Goal: Task Accomplishment & Management: Manage account settings

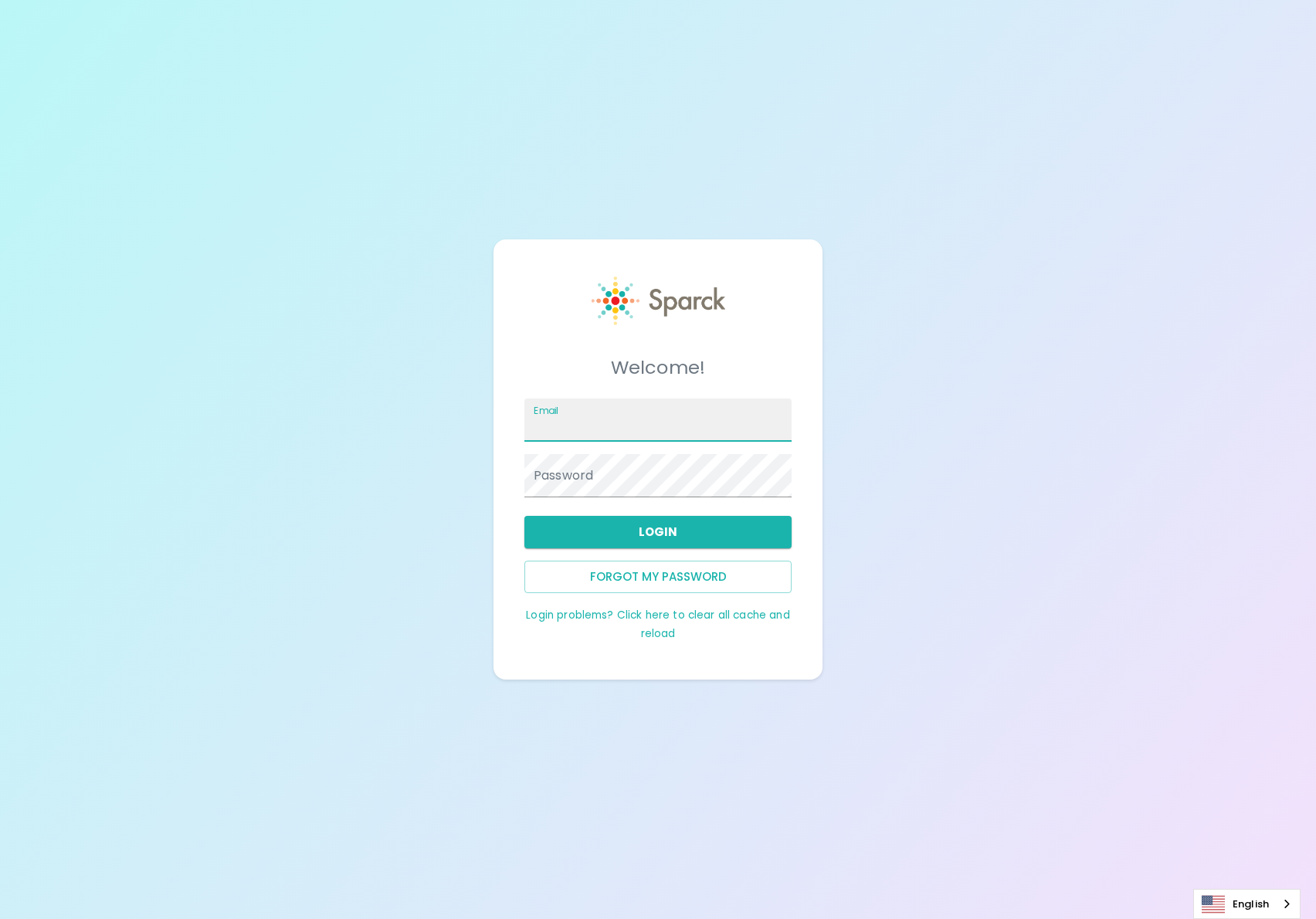
click at [607, 433] on input "Email" at bounding box center [658, 420] width 267 height 43
type input "[PERSON_NAME][EMAIL_ADDRESS][DOMAIN_NAME]"
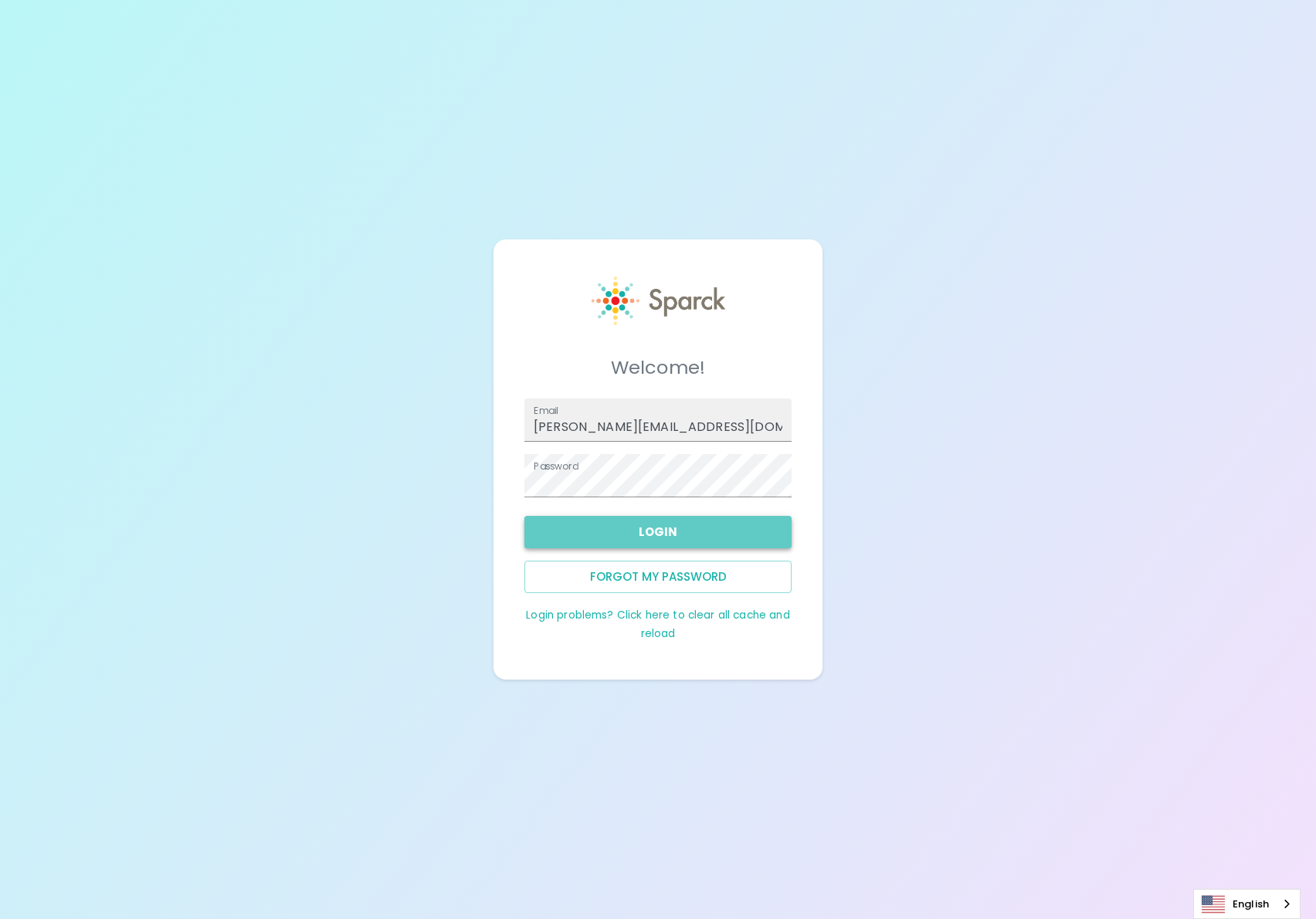
click at [678, 531] on button "Login" at bounding box center [658, 531] width 267 height 32
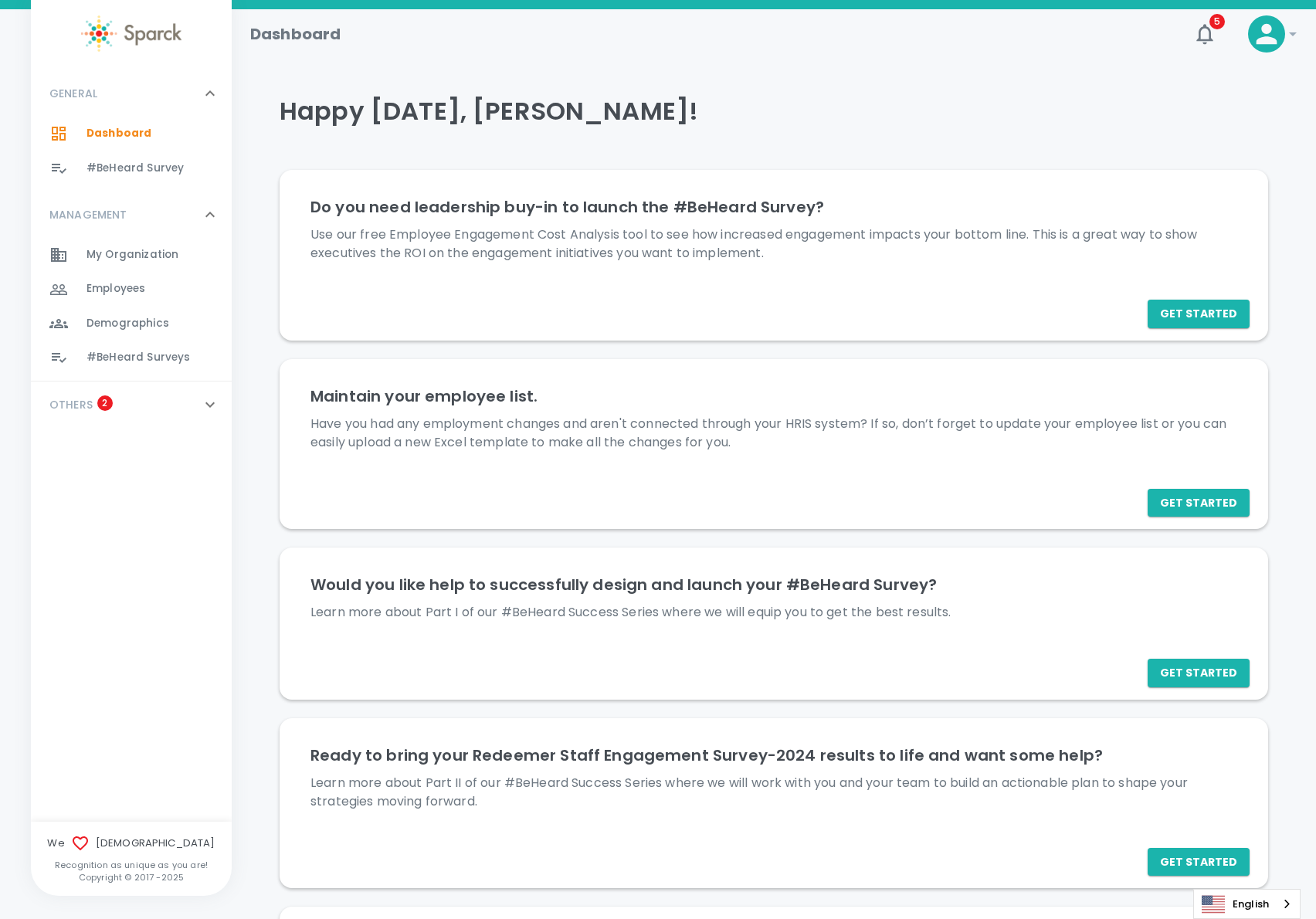
click at [175, 418] on div "OTHERS 2" at bounding box center [122, 404] width 157 height 27
click at [146, 296] on div "Employees 0" at bounding box center [159, 289] width 145 height 22
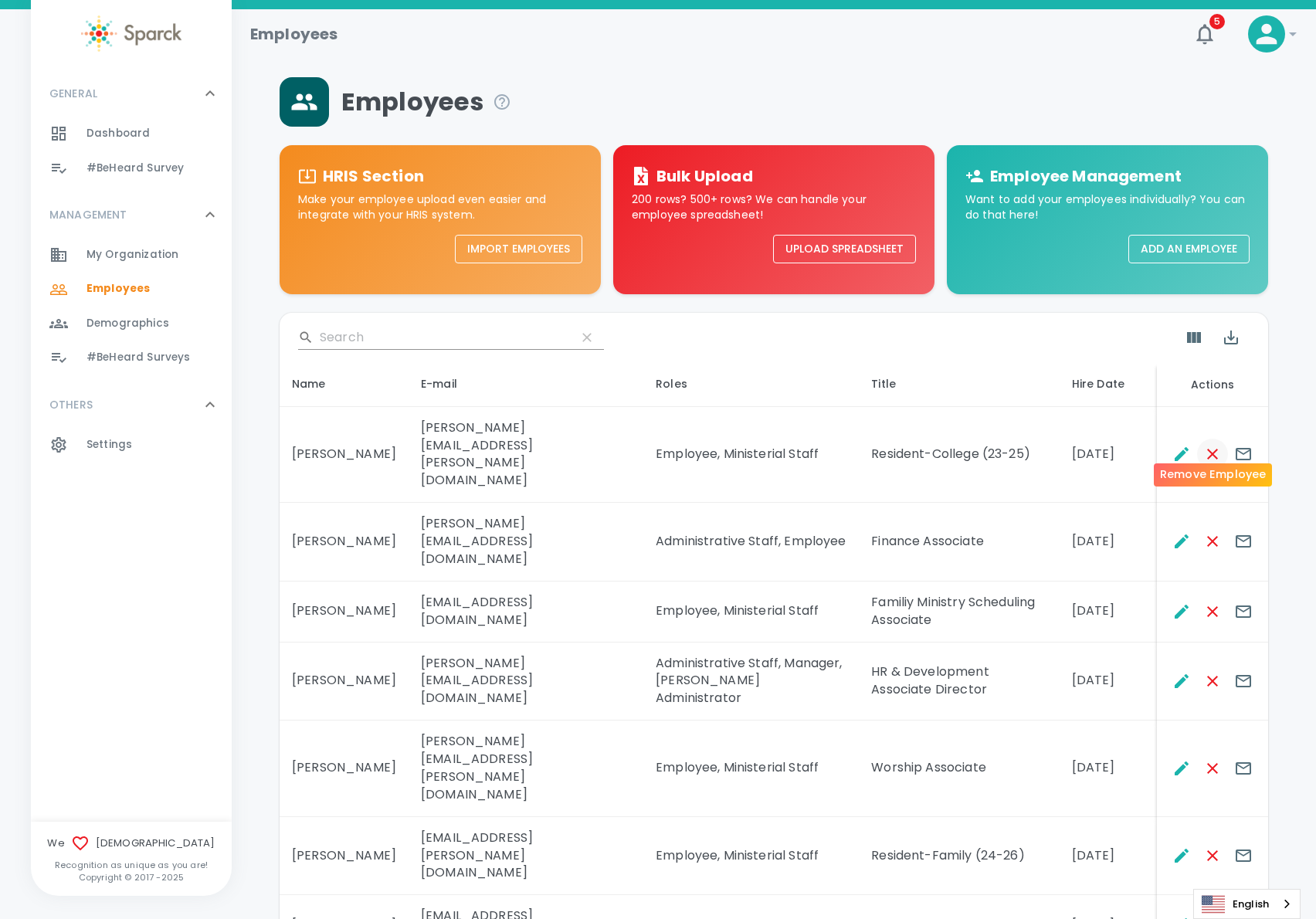
click at [1212, 444] on icon "Remove Employee" at bounding box center [1212, 454] width 18 height 18
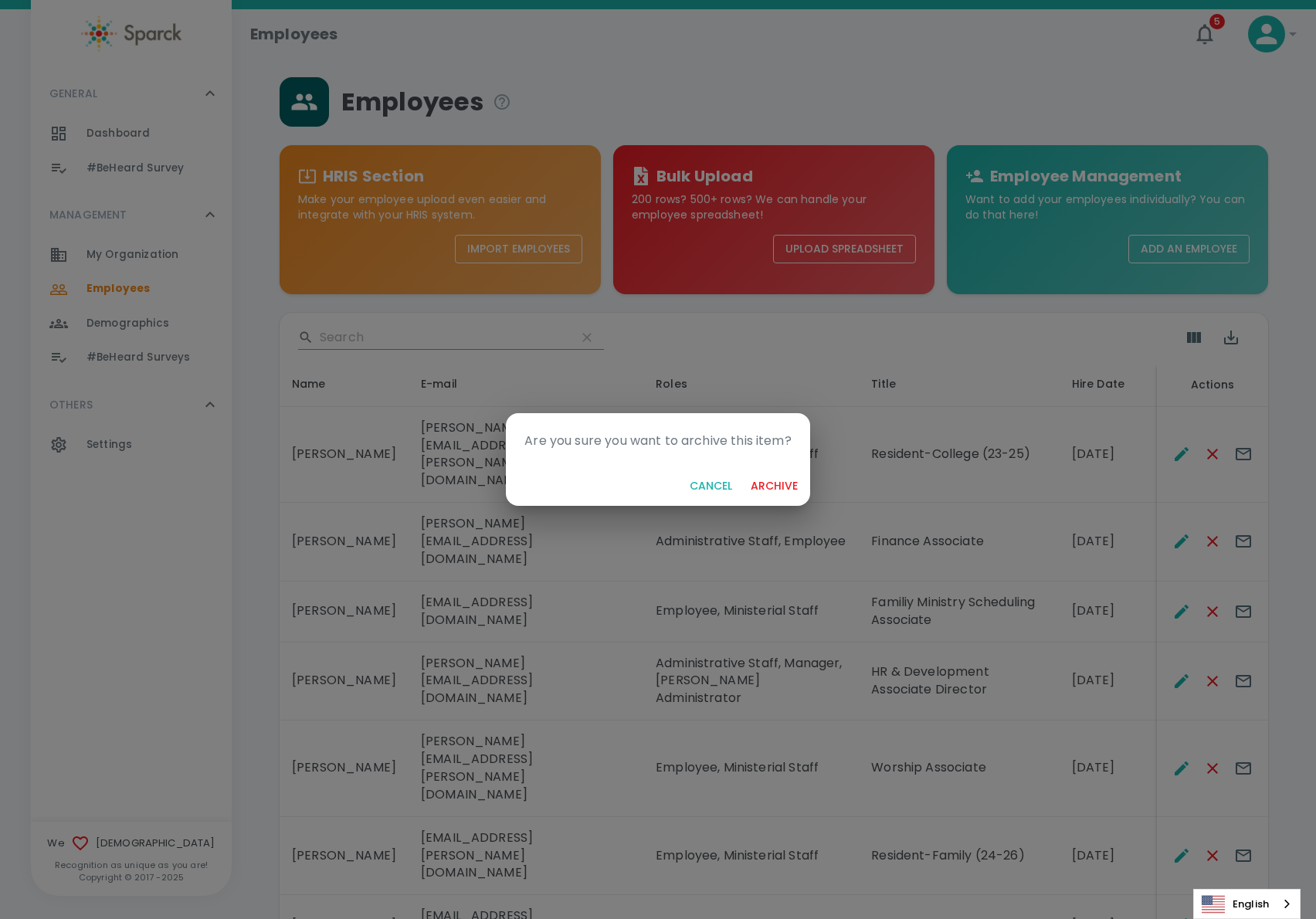
click at [794, 485] on button "archive" at bounding box center [774, 486] width 59 height 28
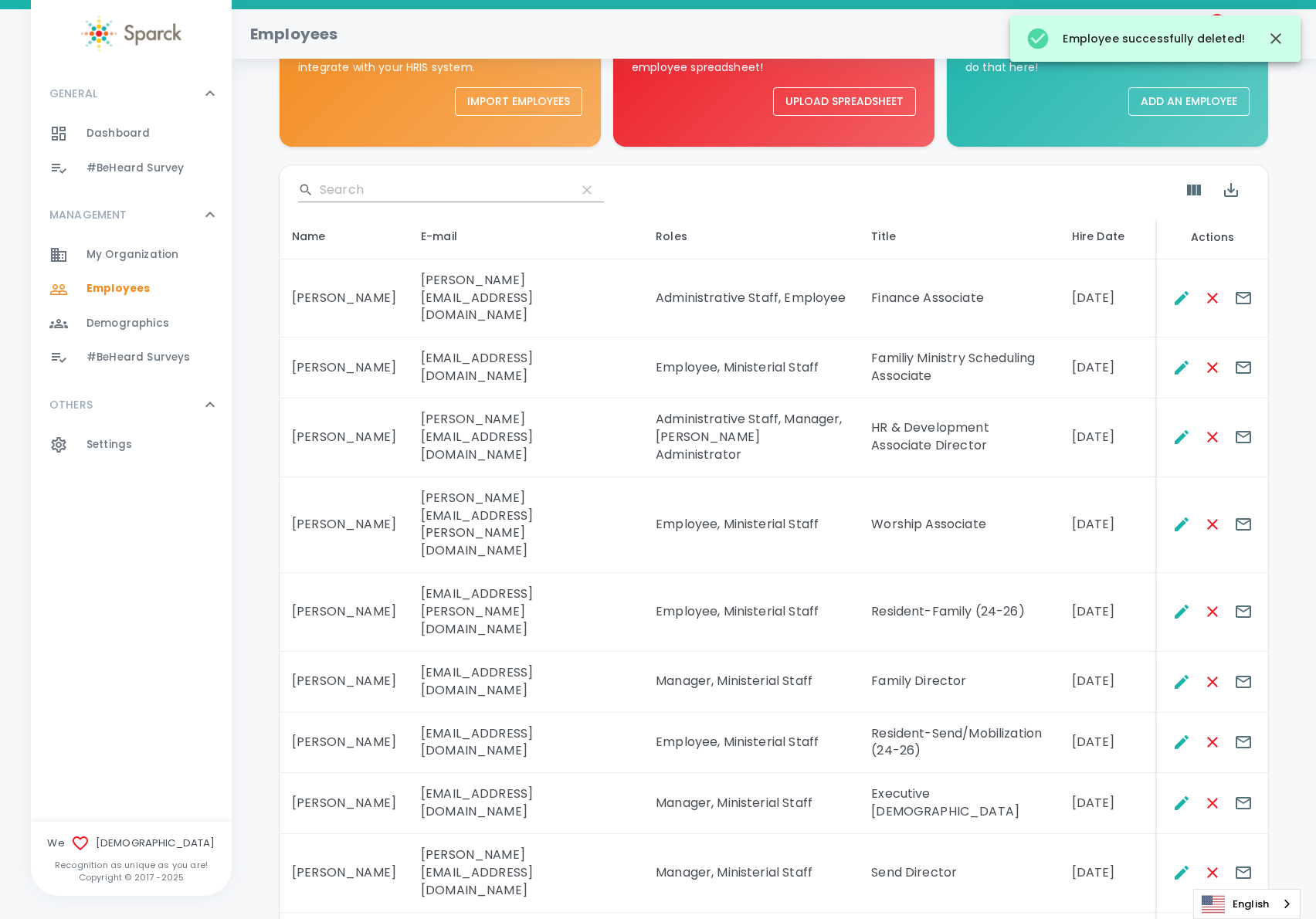
scroll to position [166, 0]
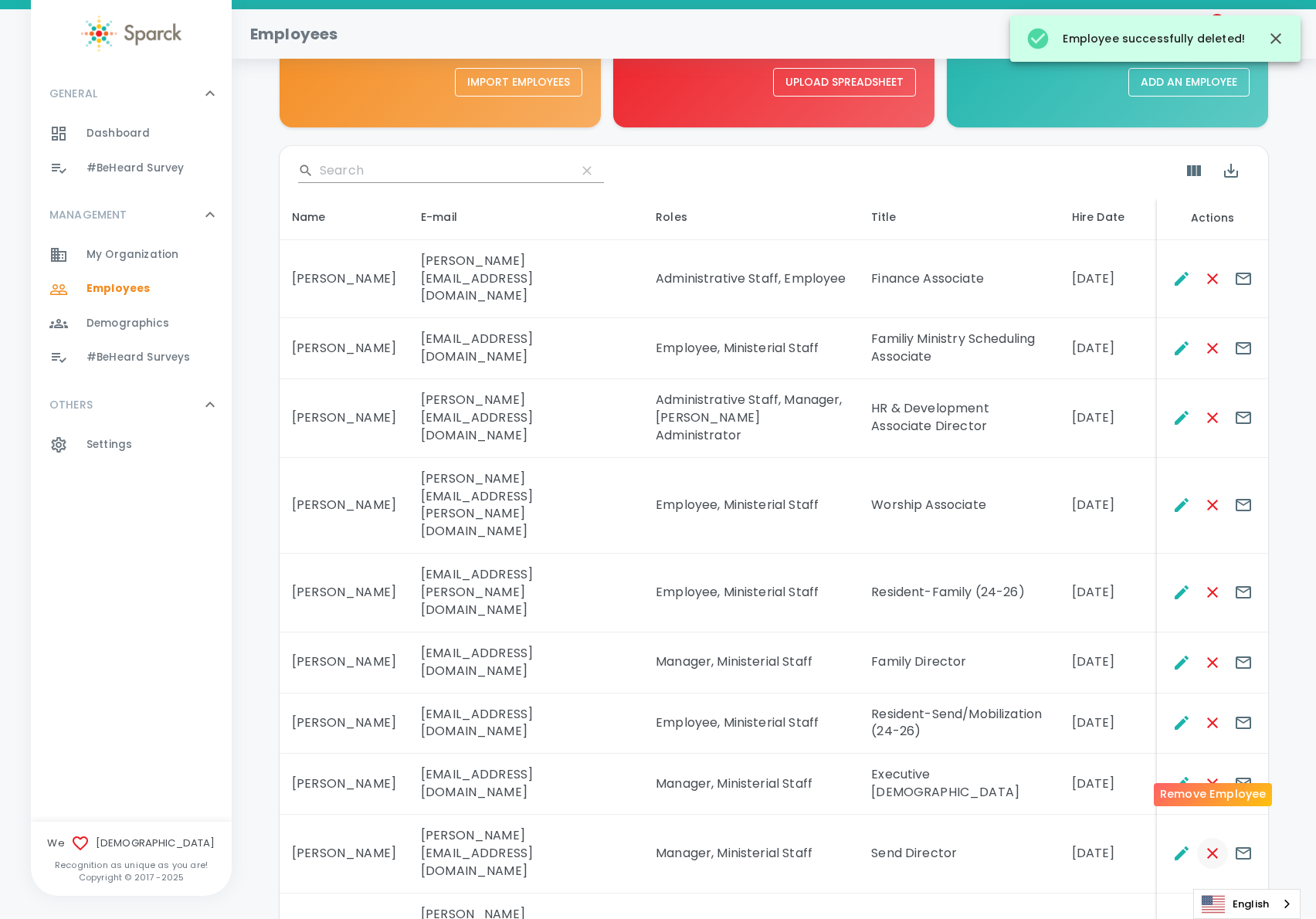
click at [1209, 848] on icon "Remove Employee" at bounding box center [1212, 853] width 11 height 11
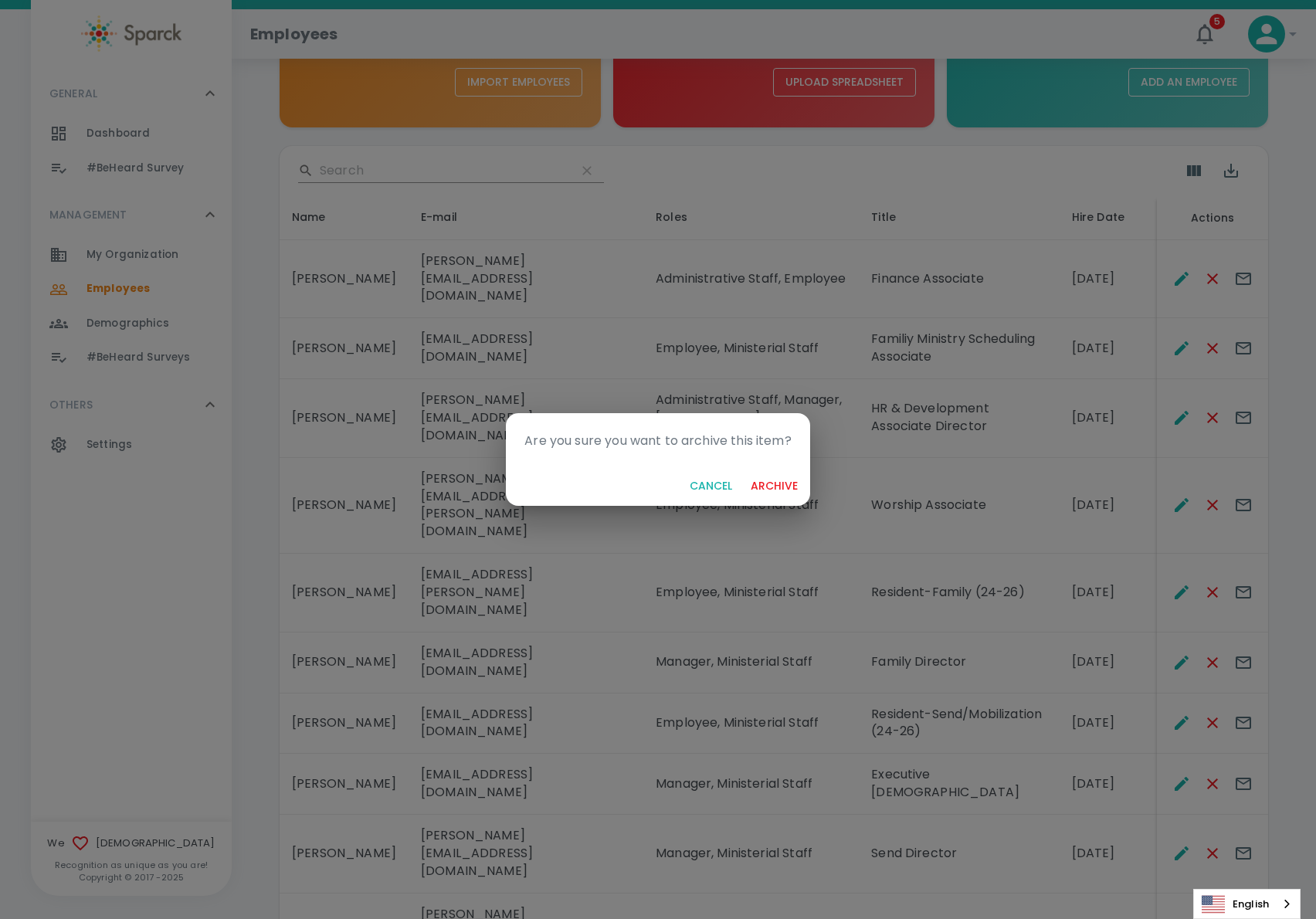
click at [782, 482] on button "archive" at bounding box center [774, 486] width 59 height 28
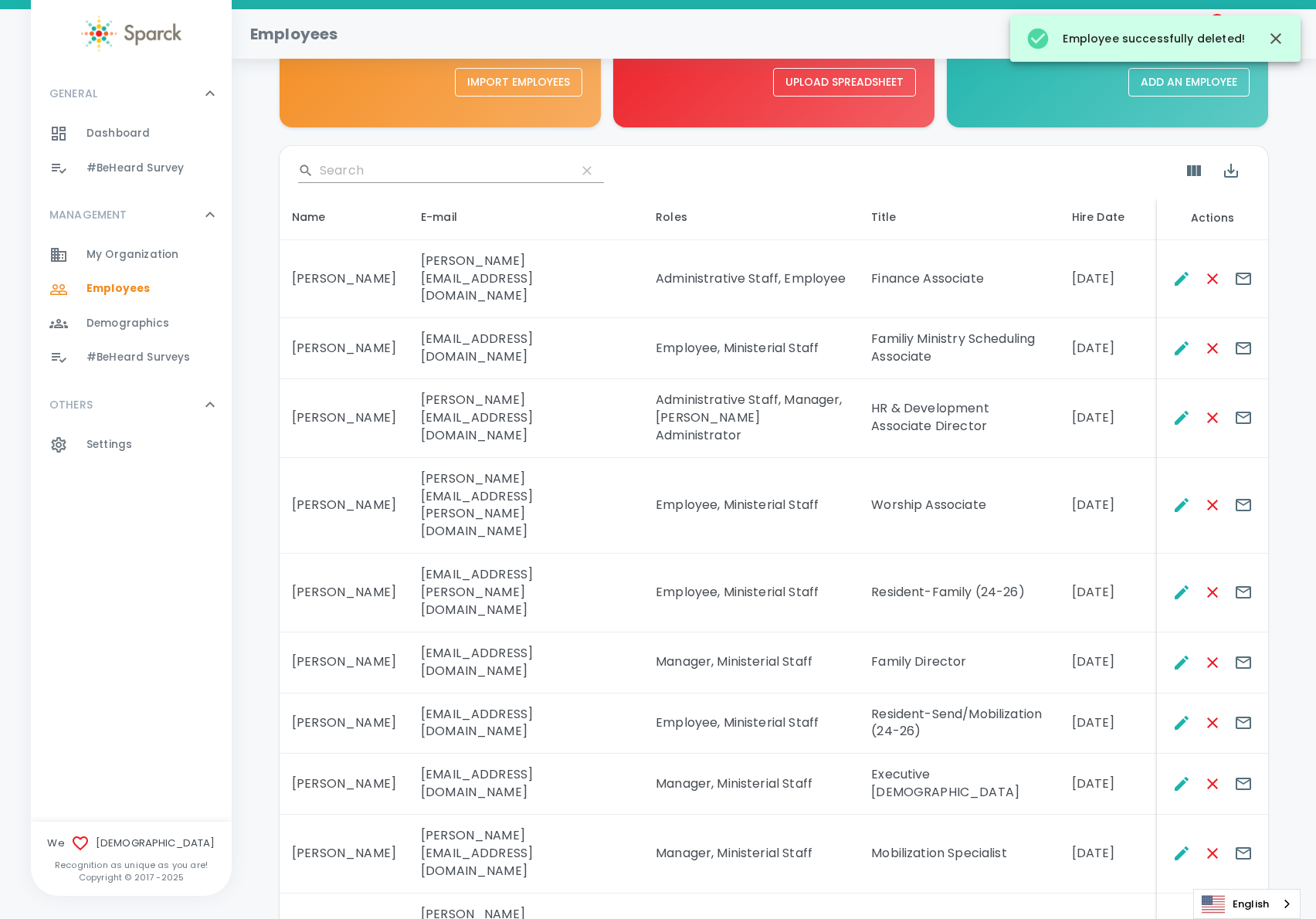
scroll to position [217, 0]
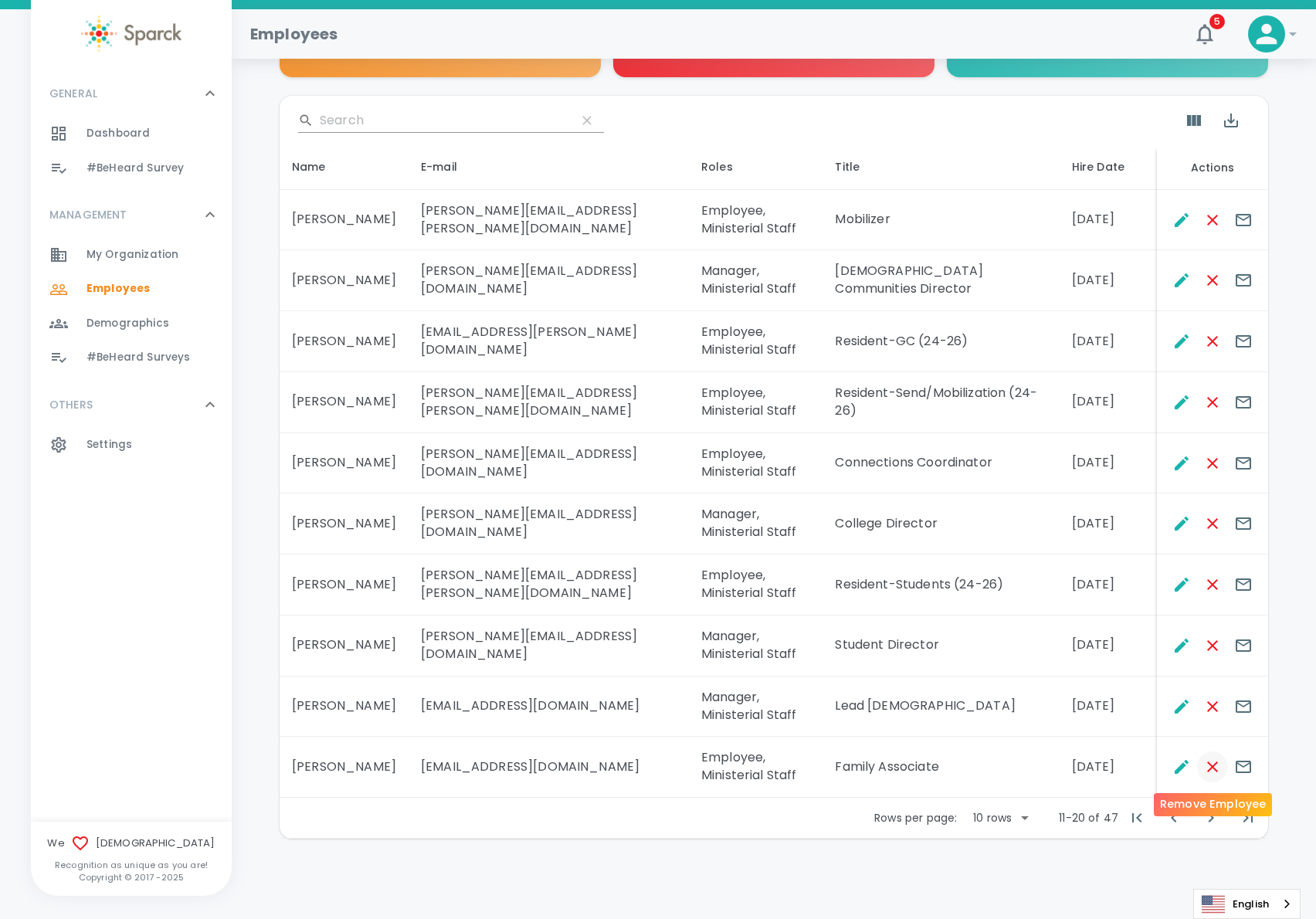
click at [1207, 761] on icon "Remove Employee" at bounding box center [1212, 766] width 18 height 18
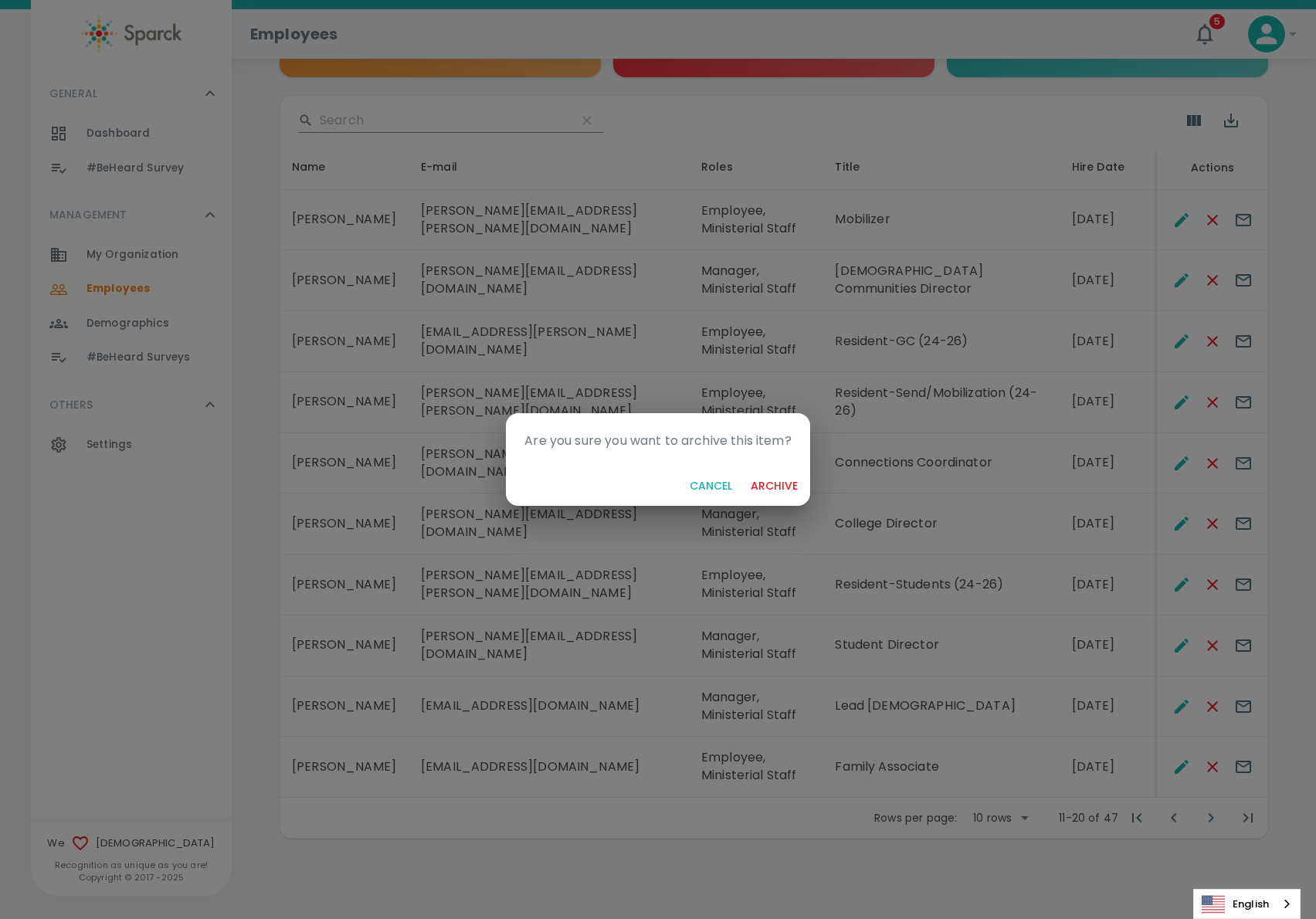
click at [771, 483] on button "archive" at bounding box center [774, 486] width 59 height 28
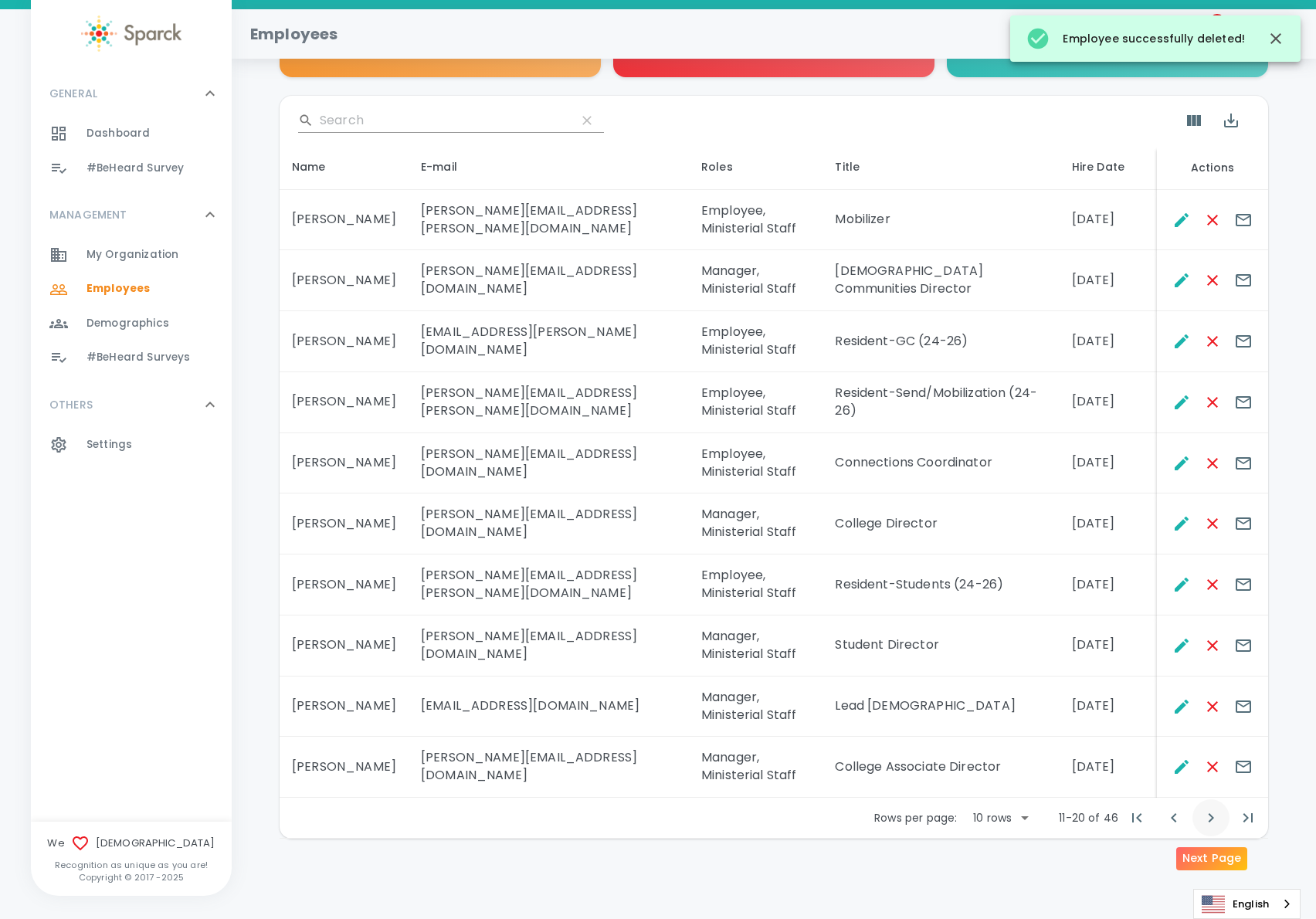
click at [1207, 819] on icon "Next Page" at bounding box center [1211, 817] width 18 height 18
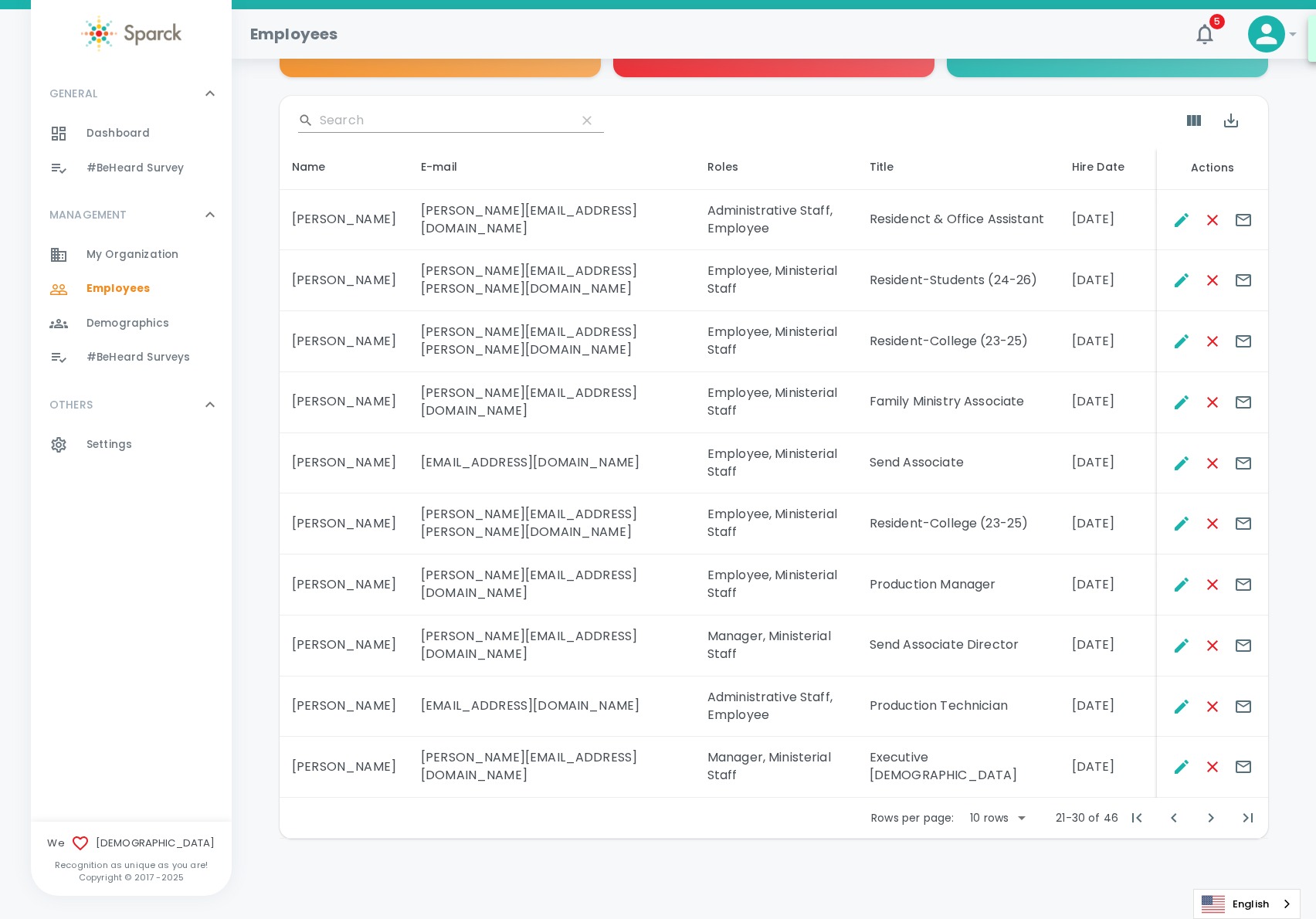
scroll to position [146, 0]
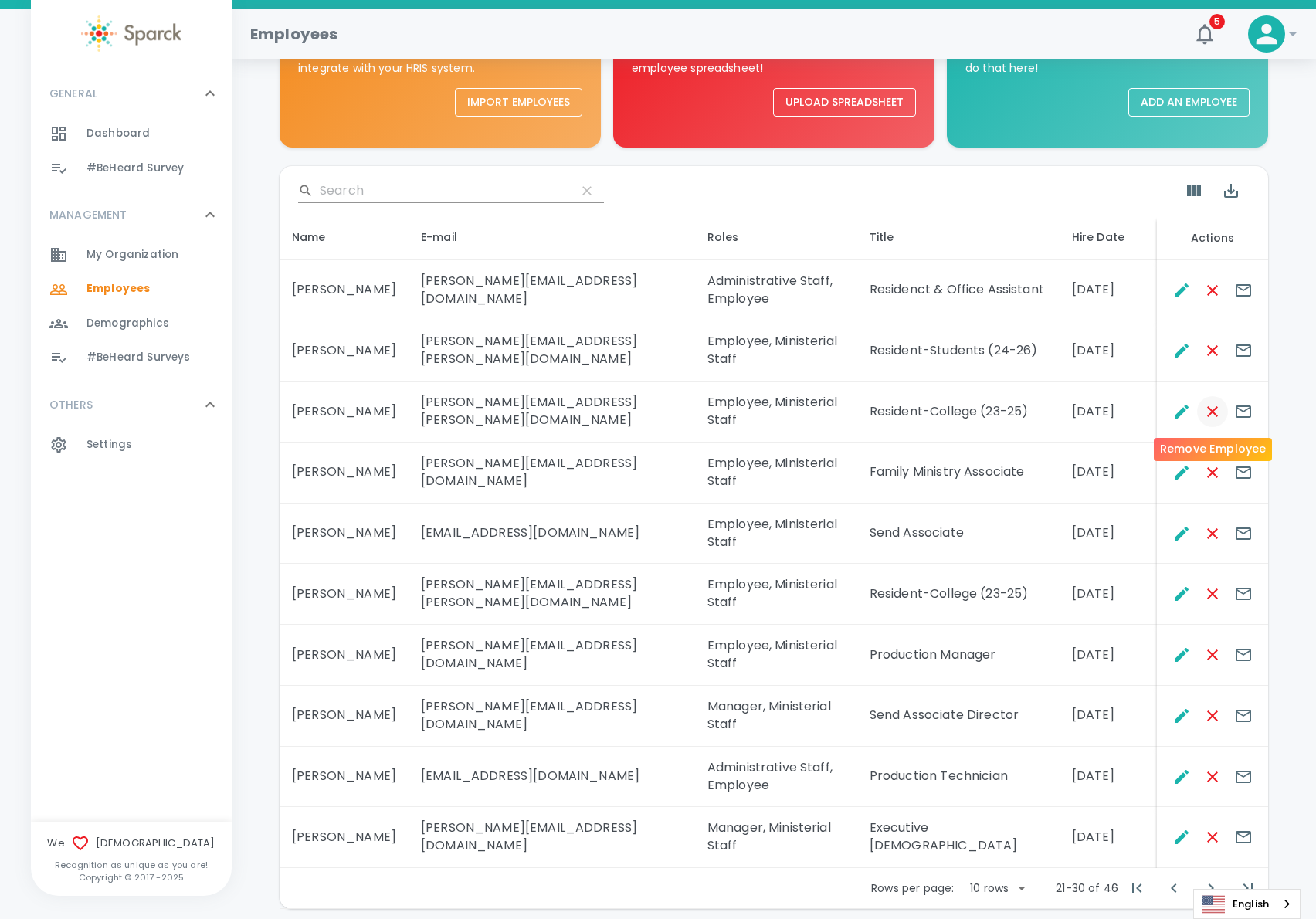
click at [1215, 413] on icon "Remove Employee" at bounding box center [1212, 411] width 11 height 11
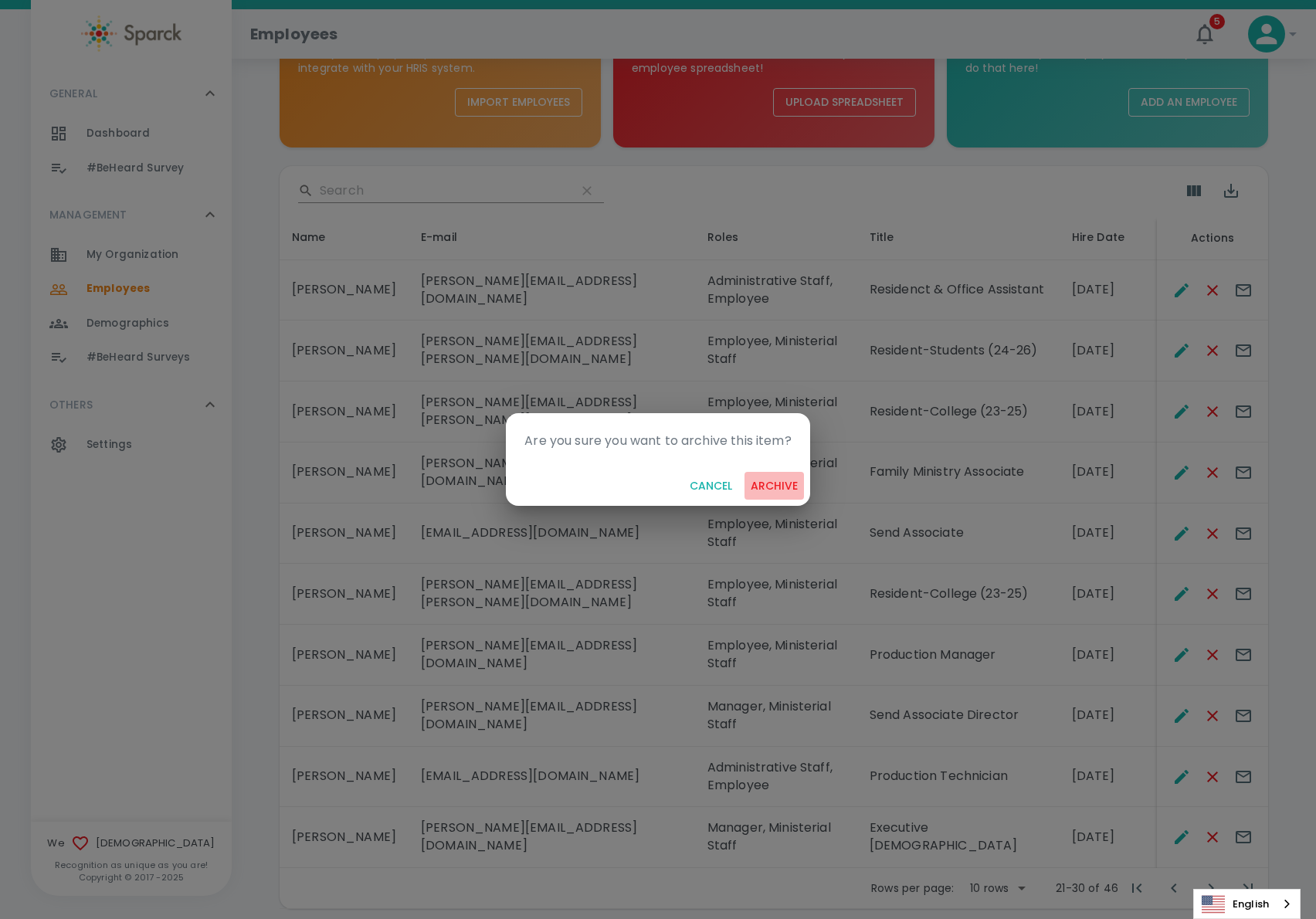
click at [780, 483] on button "archive" at bounding box center [774, 486] width 59 height 28
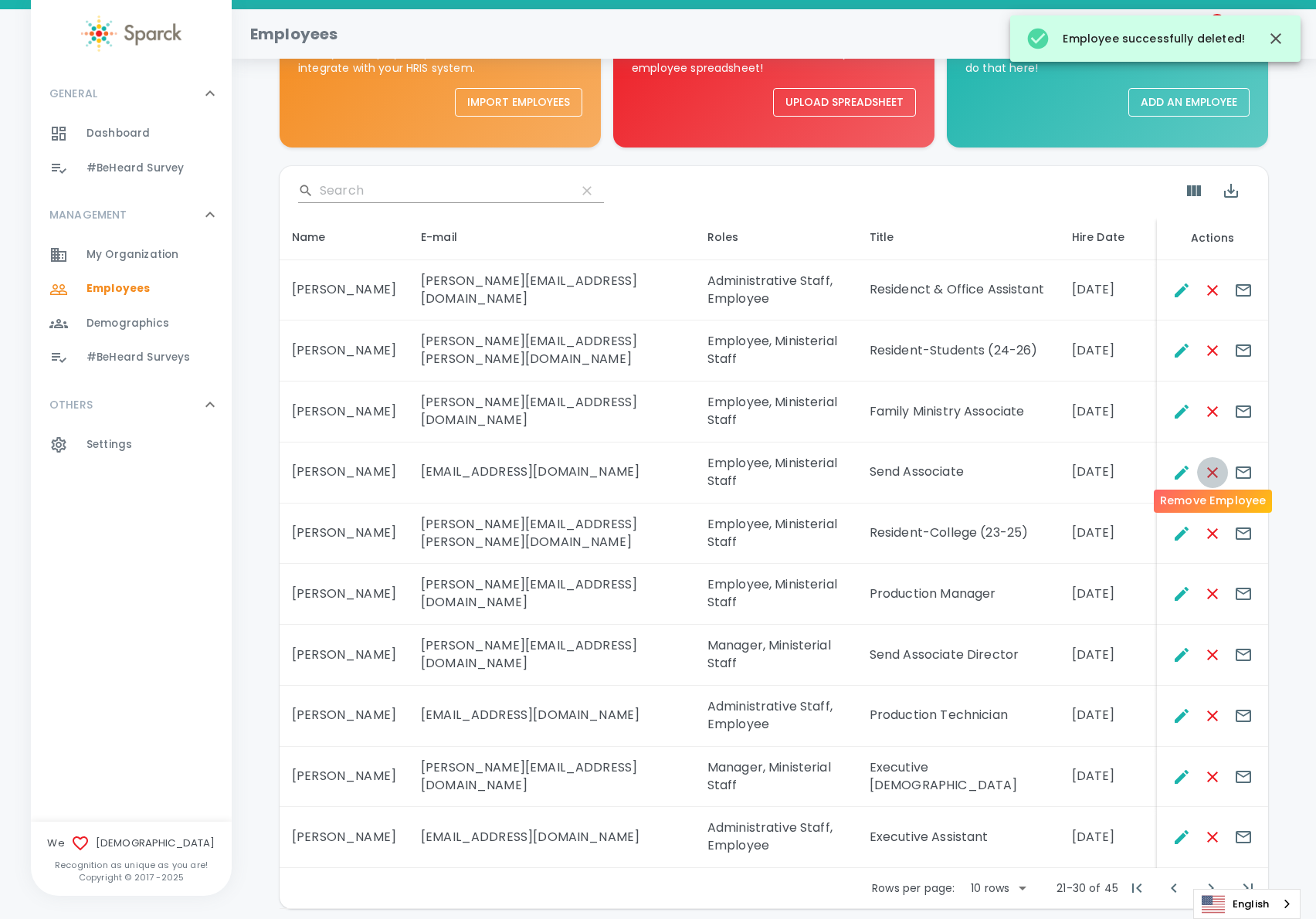
click at [1211, 467] on icon "Remove Employee" at bounding box center [1212, 473] width 11 height 11
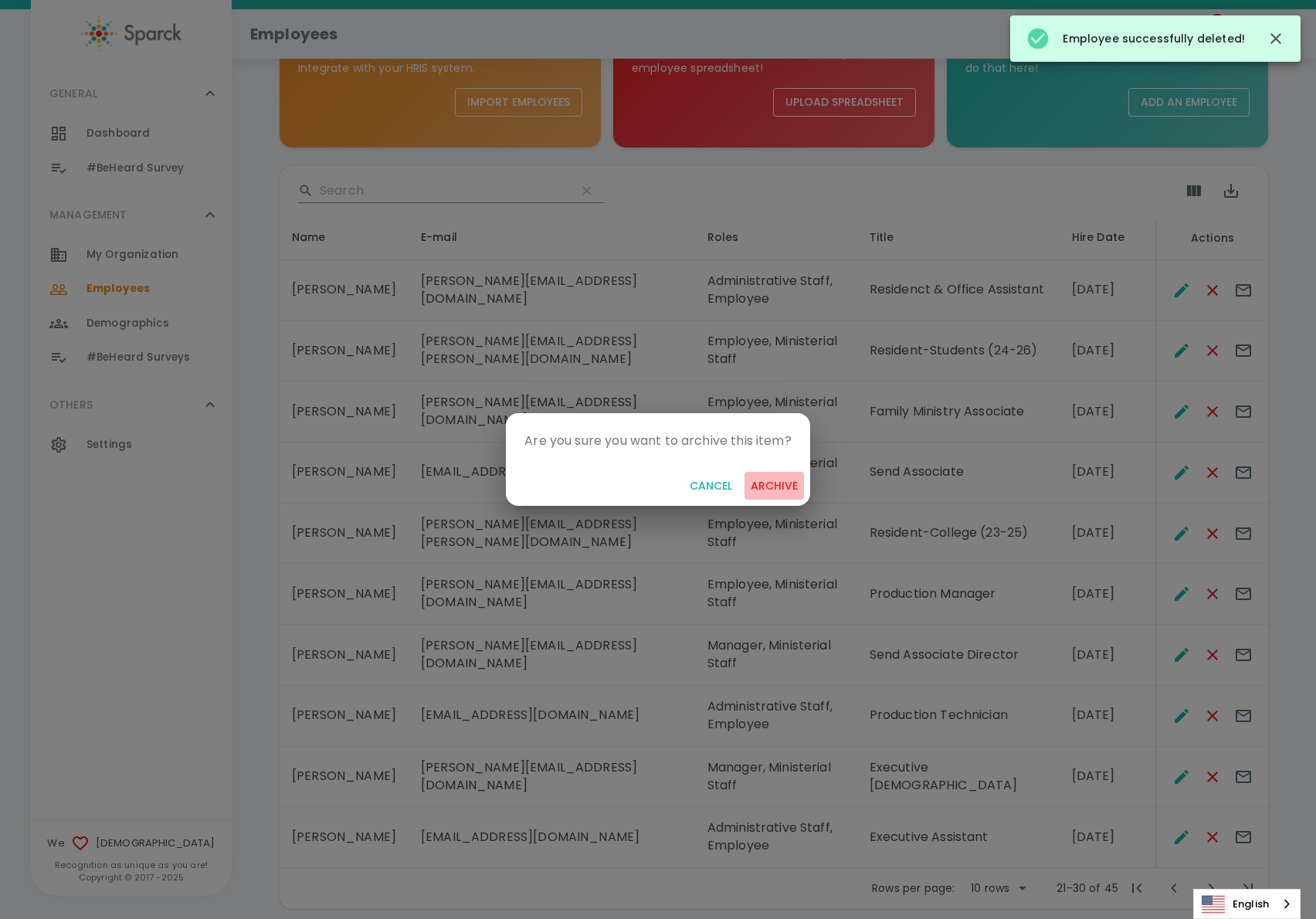
click at [785, 483] on button "archive" at bounding box center [774, 486] width 59 height 28
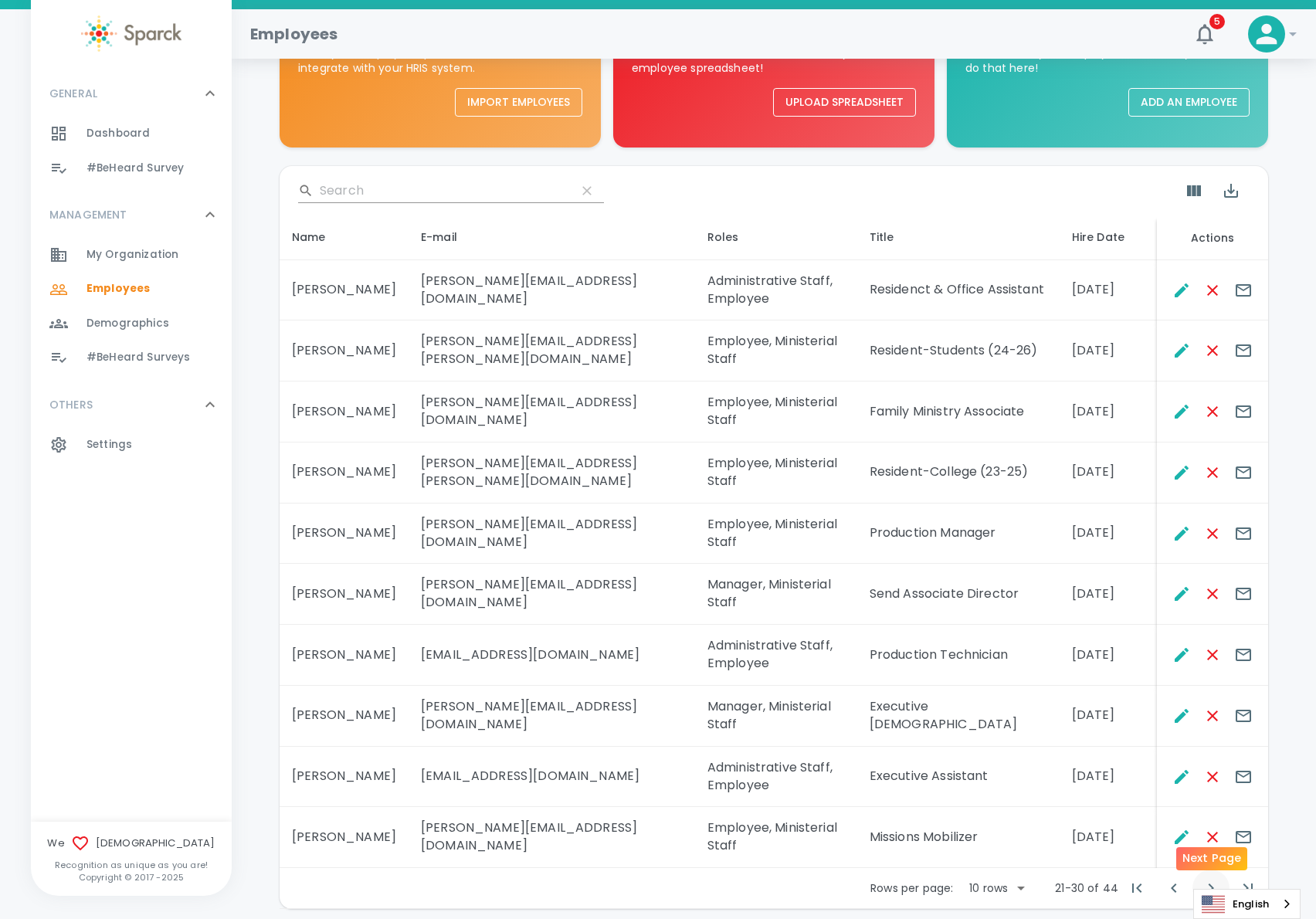
click at [1205, 879] on icon "Next Page" at bounding box center [1211, 888] width 18 height 18
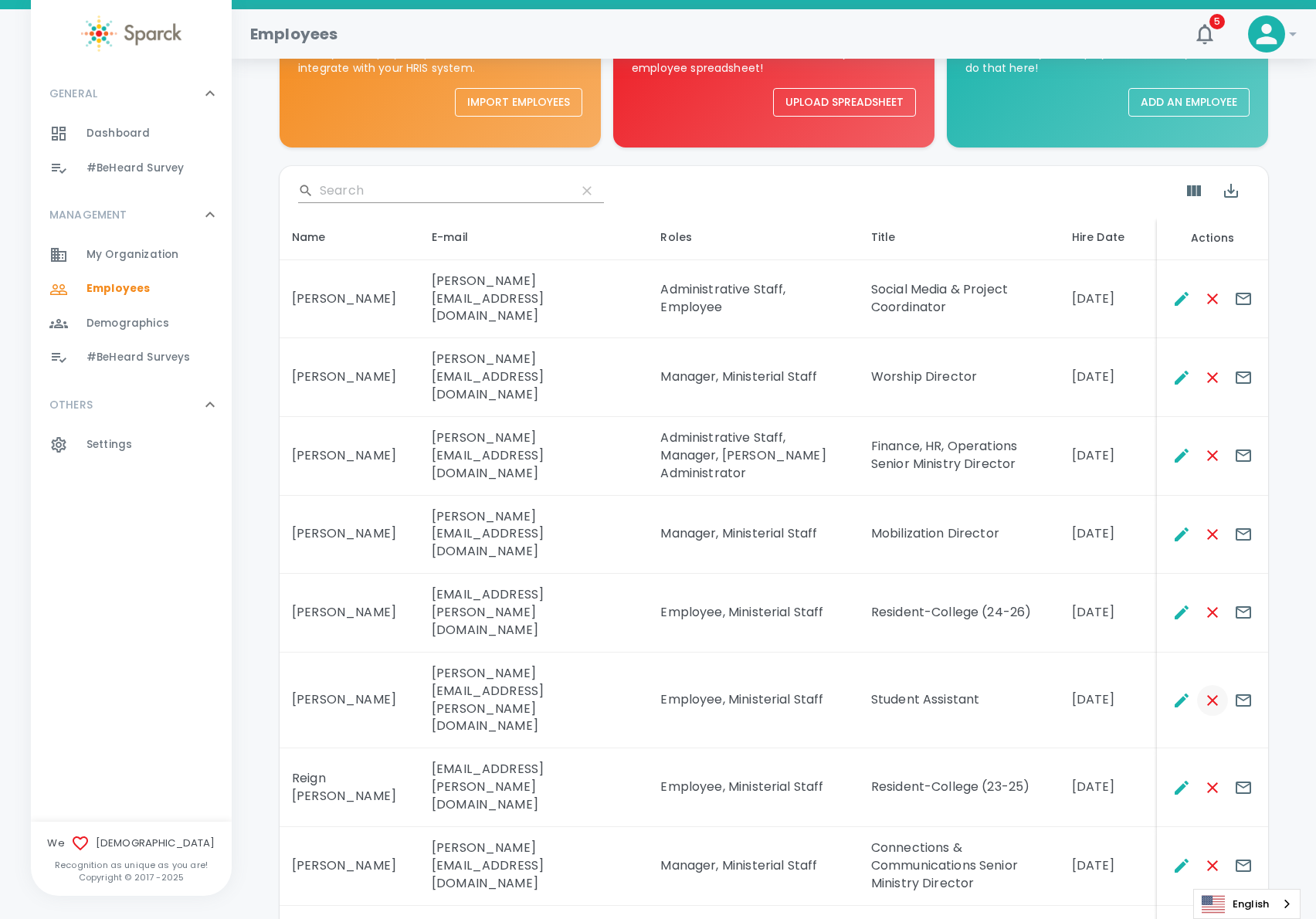
click at [1215, 691] on icon "Remove Employee" at bounding box center [1212, 700] width 18 height 18
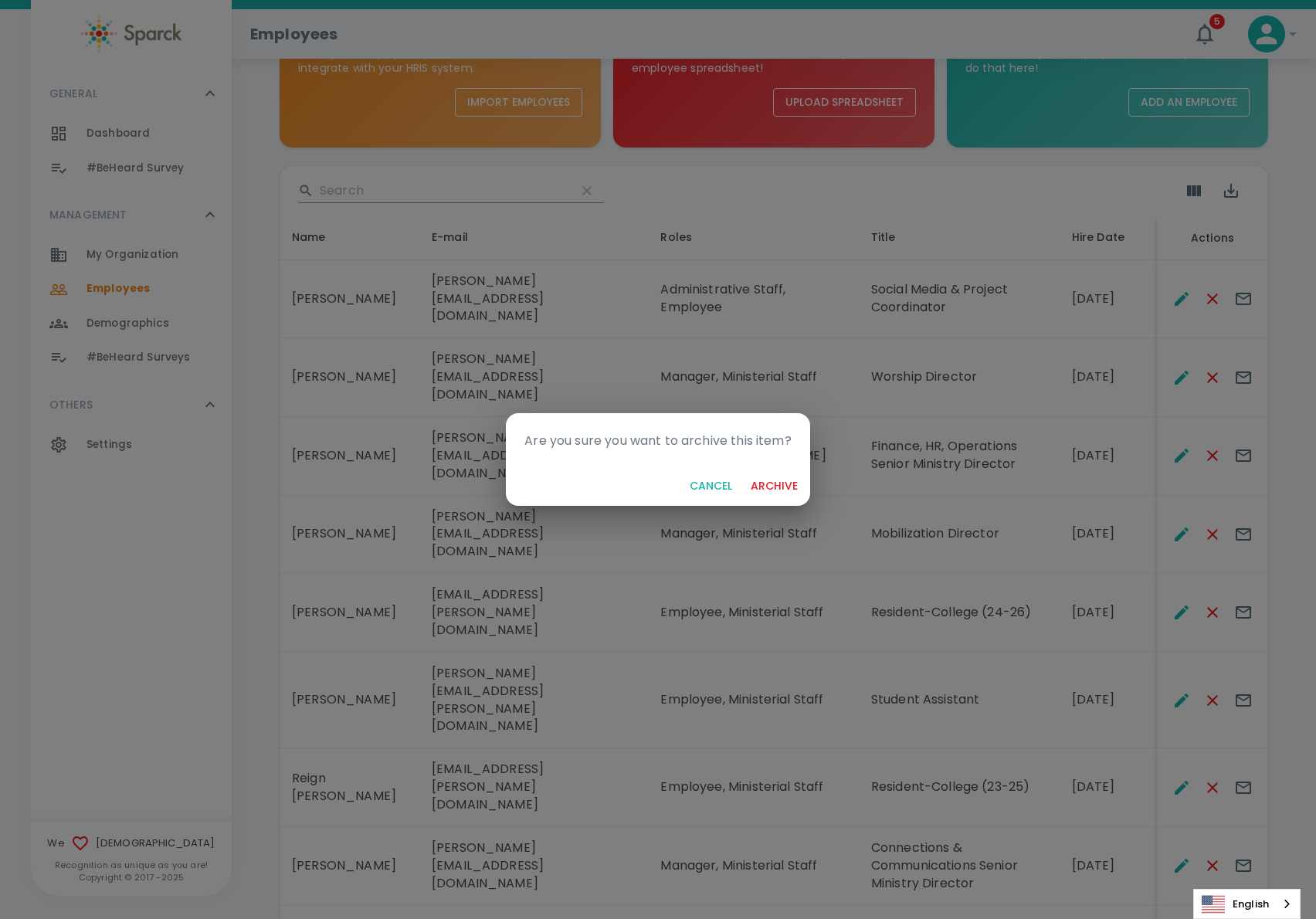
click at [776, 478] on button "archive" at bounding box center [774, 486] width 59 height 28
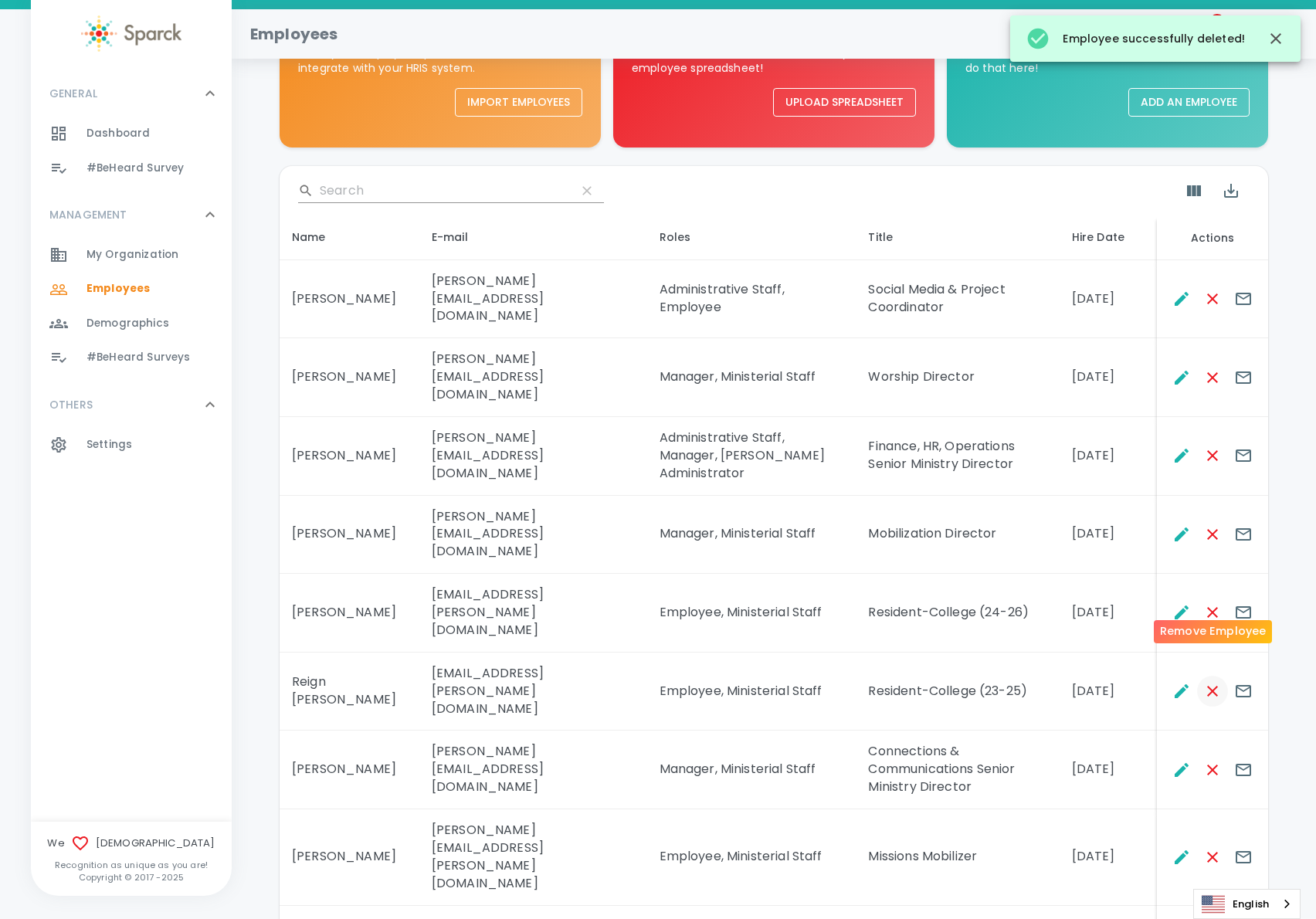
click at [1205, 681] on icon "Remove Employee" at bounding box center [1212, 690] width 18 height 18
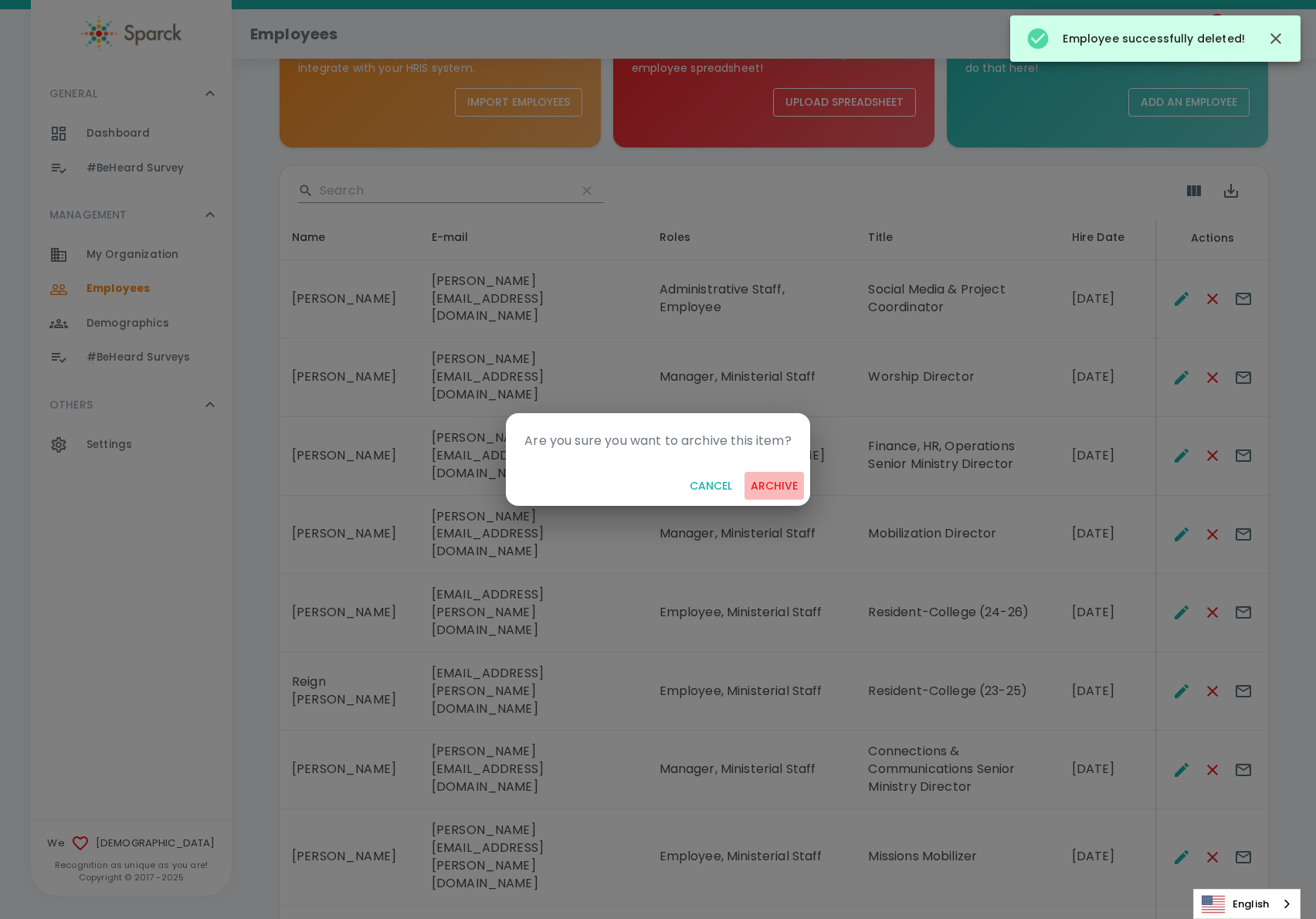
click at [783, 476] on button "archive" at bounding box center [774, 486] width 59 height 28
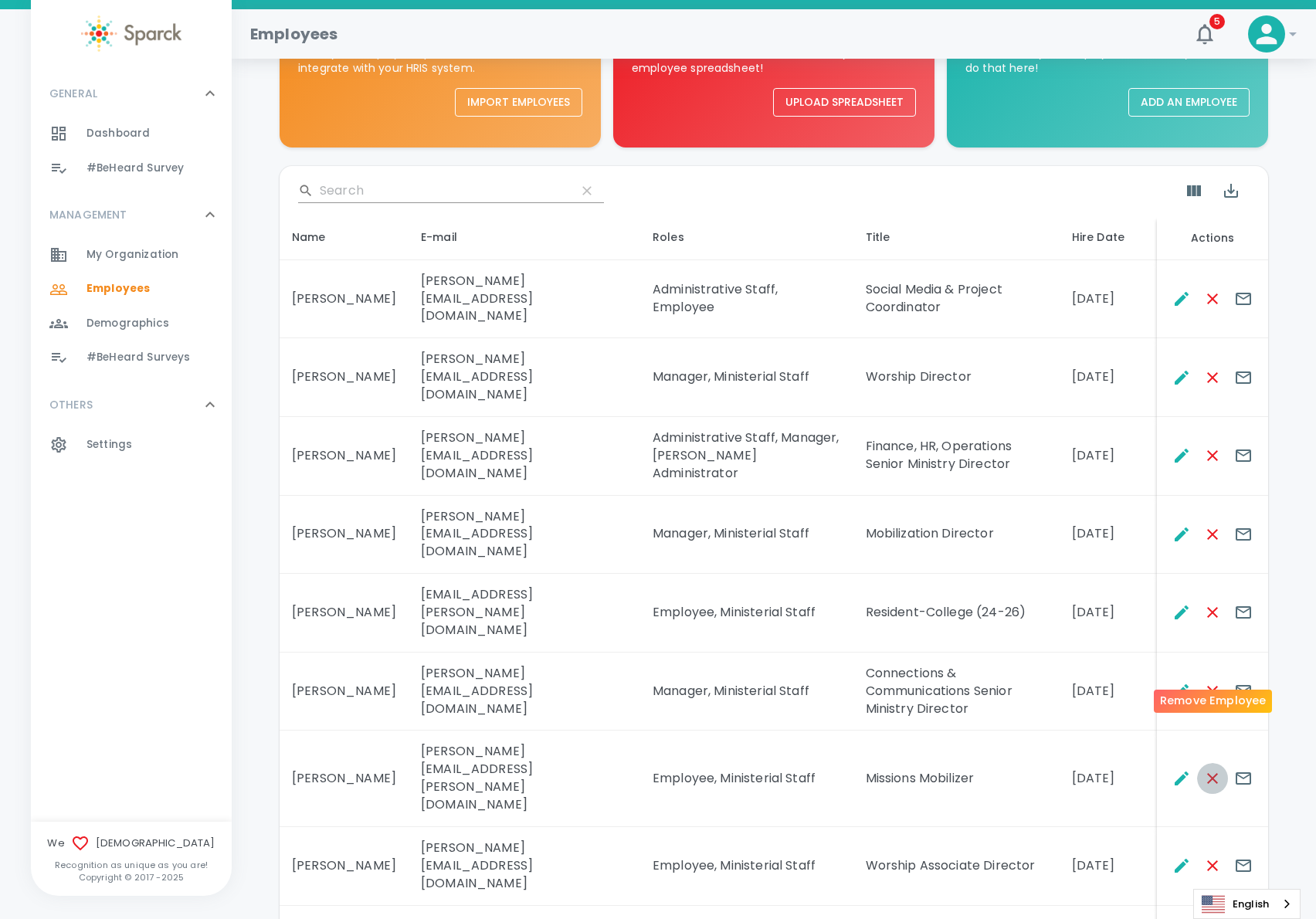
click at [1209, 769] on icon "Remove Employee" at bounding box center [1212, 778] width 18 height 18
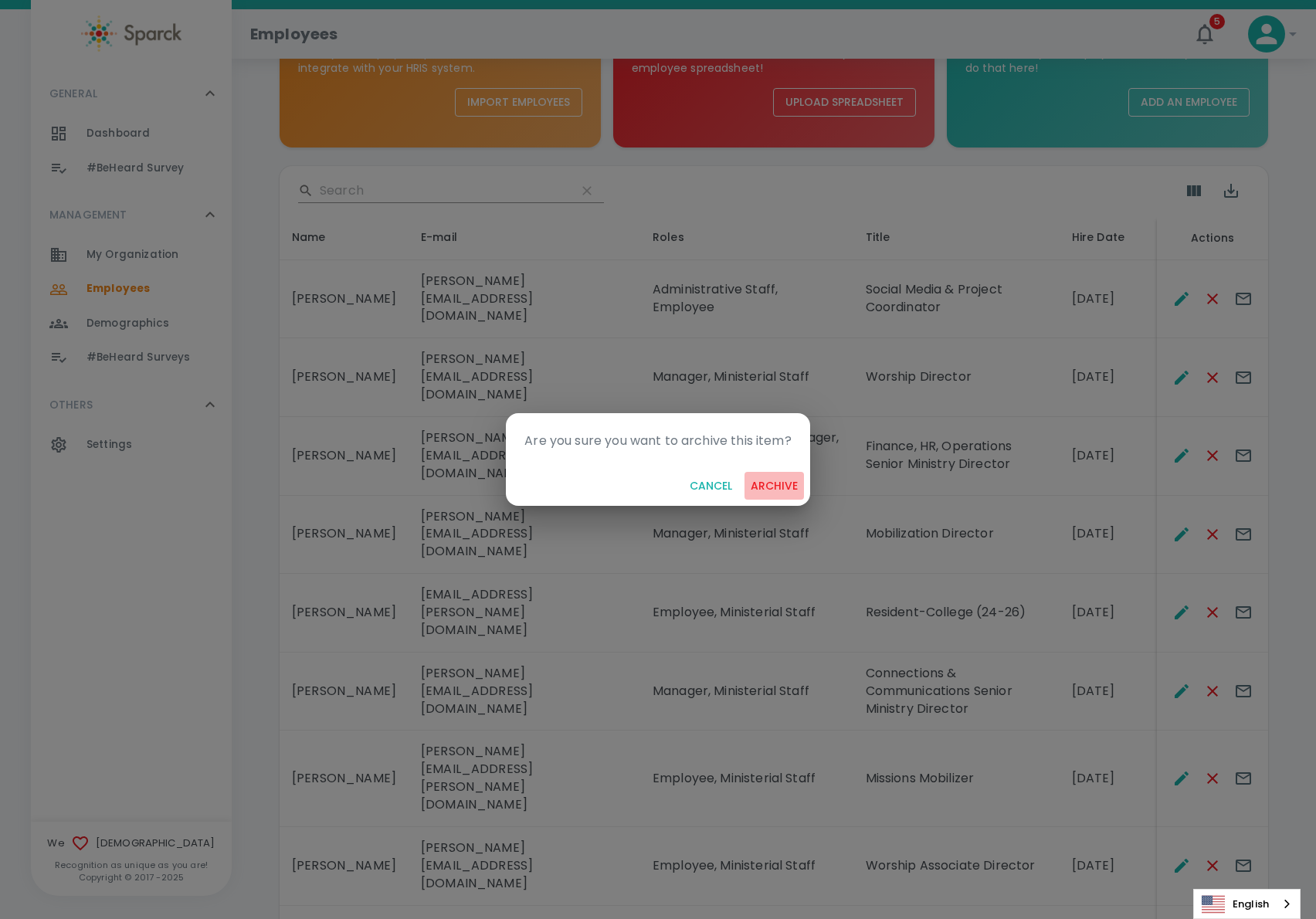
click at [780, 481] on button "archive" at bounding box center [774, 486] width 59 height 28
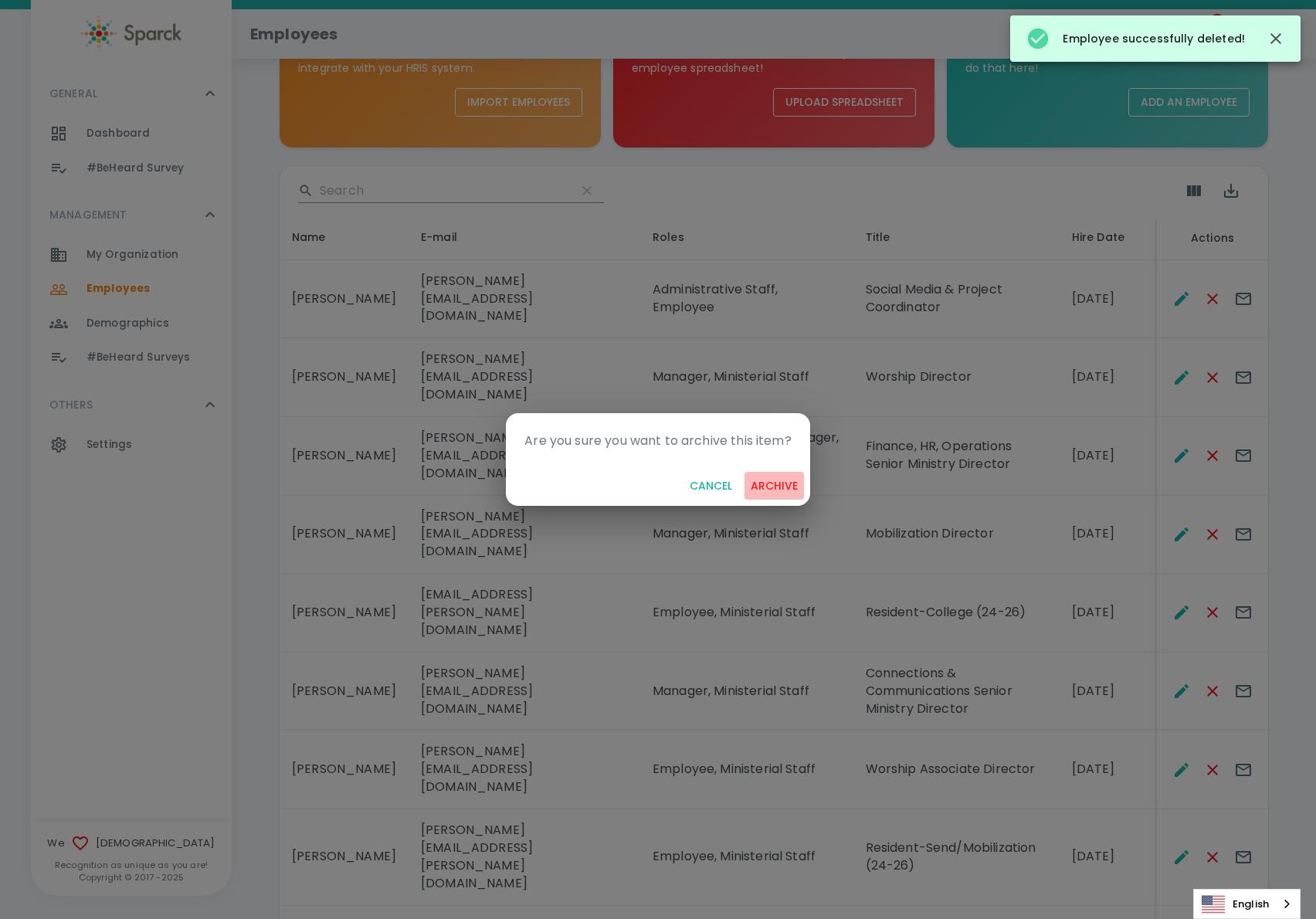
click at [766, 490] on button "archive" at bounding box center [774, 486] width 59 height 28
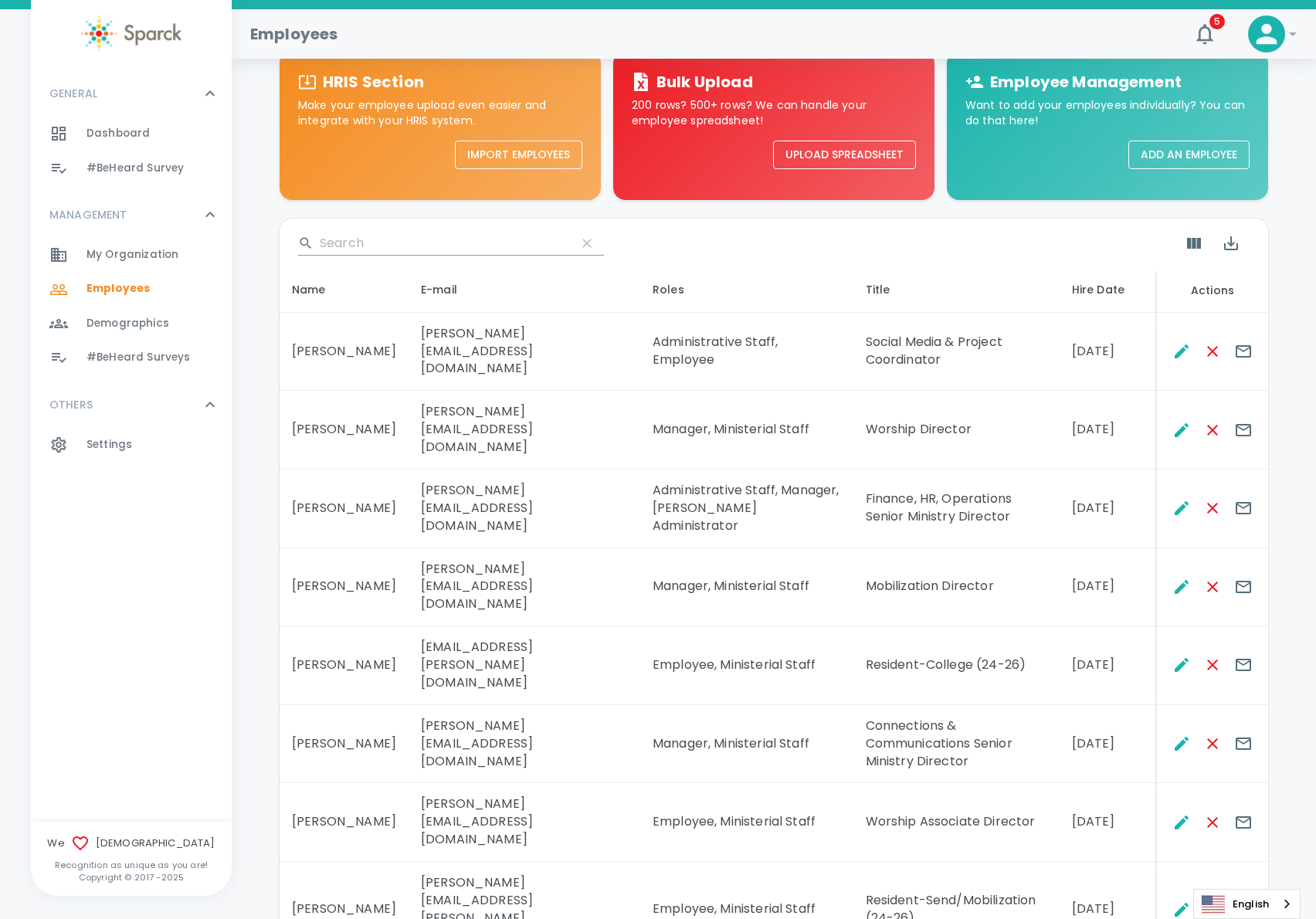
scroll to position [0, 0]
